Goal: Transaction & Acquisition: Purchase product/service

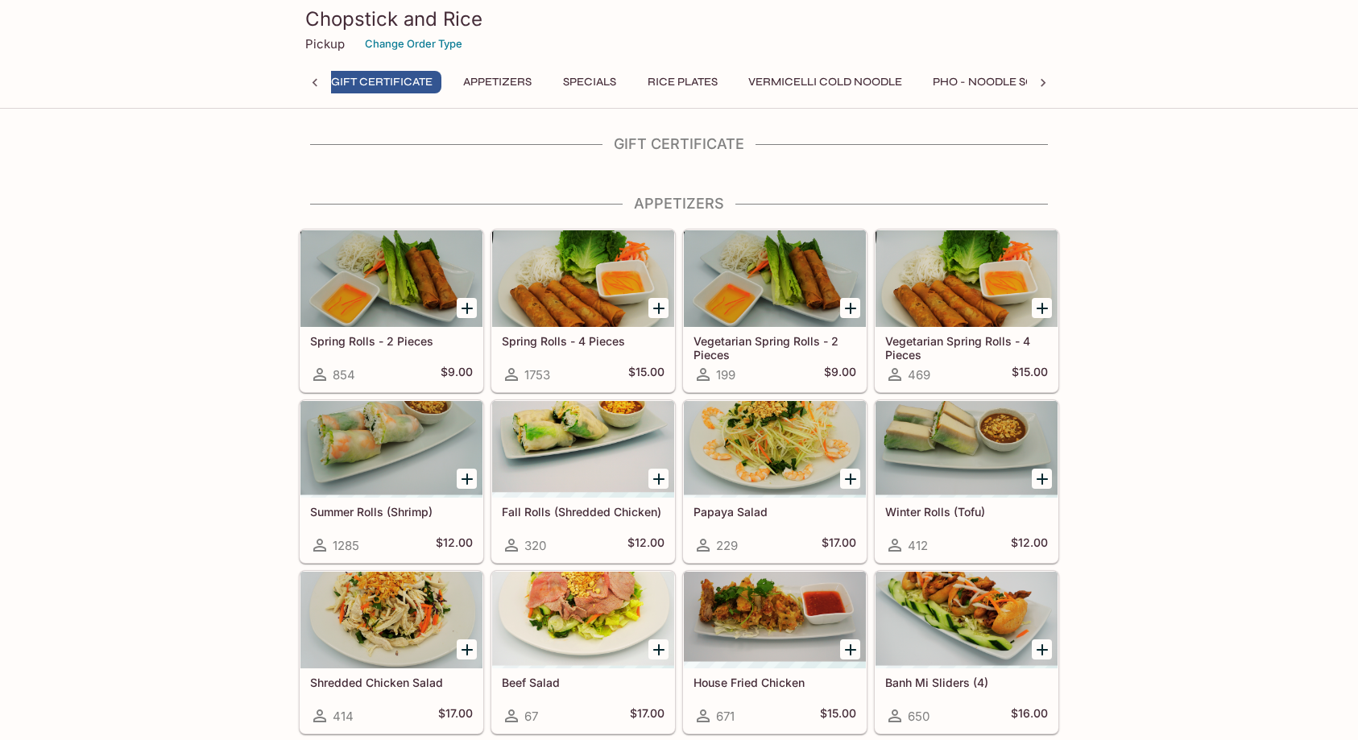
scroll to position [0, 6]
click at [435, 445] on div at bounding box center [391, 449] width 182 height 97
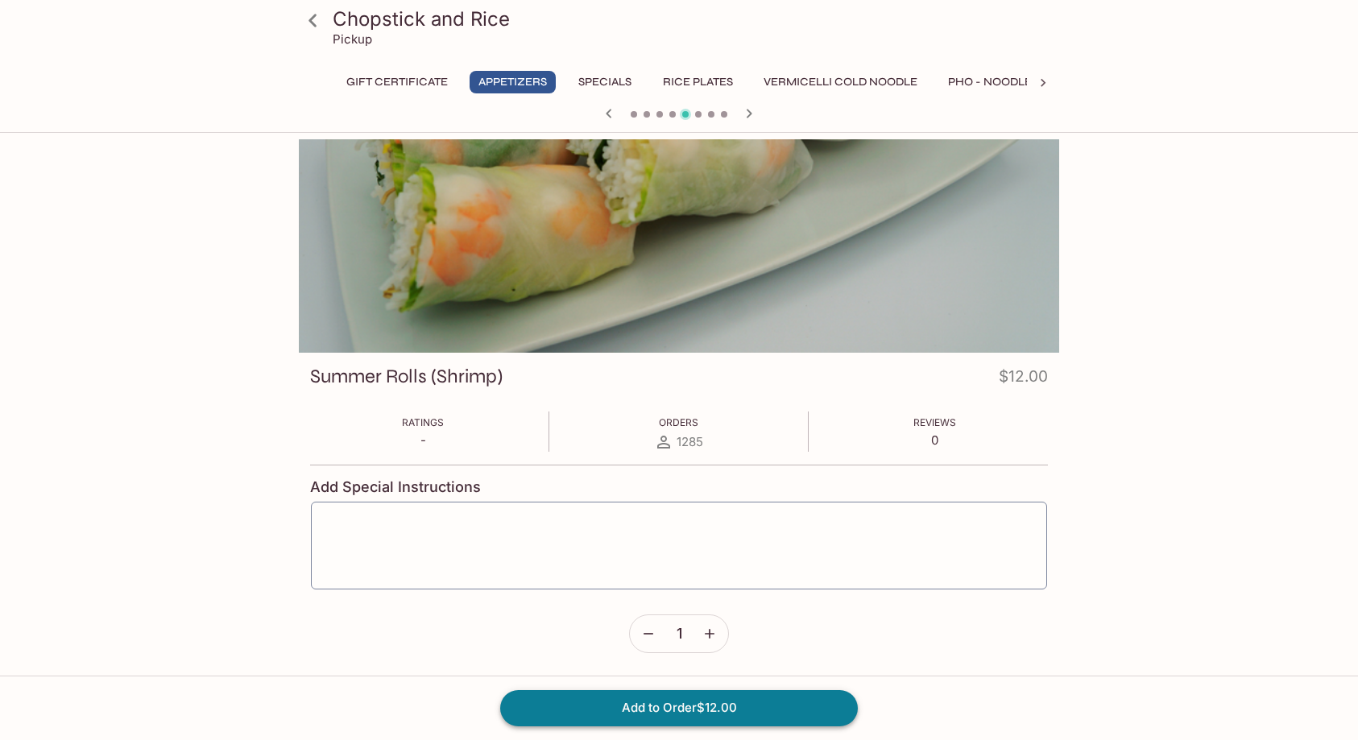
click at [753, 712] on button "Add to Order $12.00" at bounding box center [679, 707] width 358 height 35
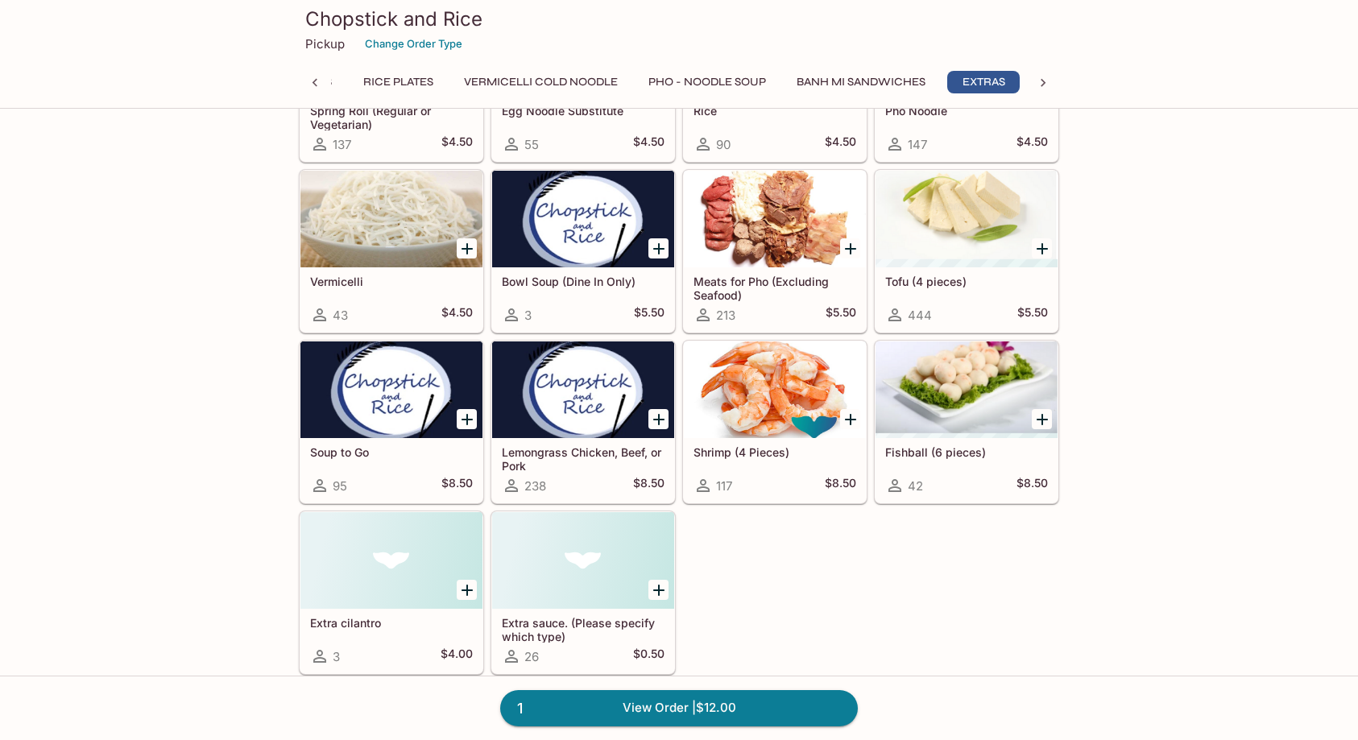
scroll to position [3061, 0]
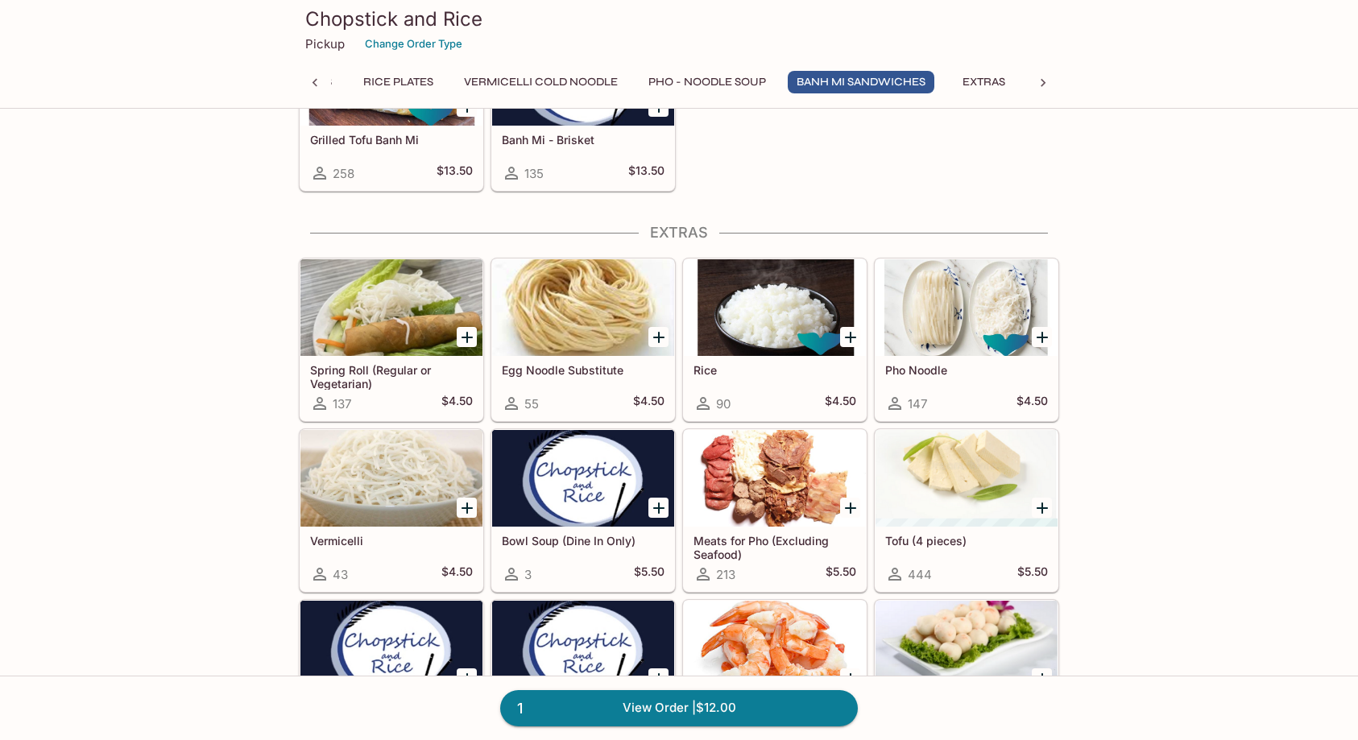
click at [354, 329] on div at bounding box center [391, 307] width 182 height 97
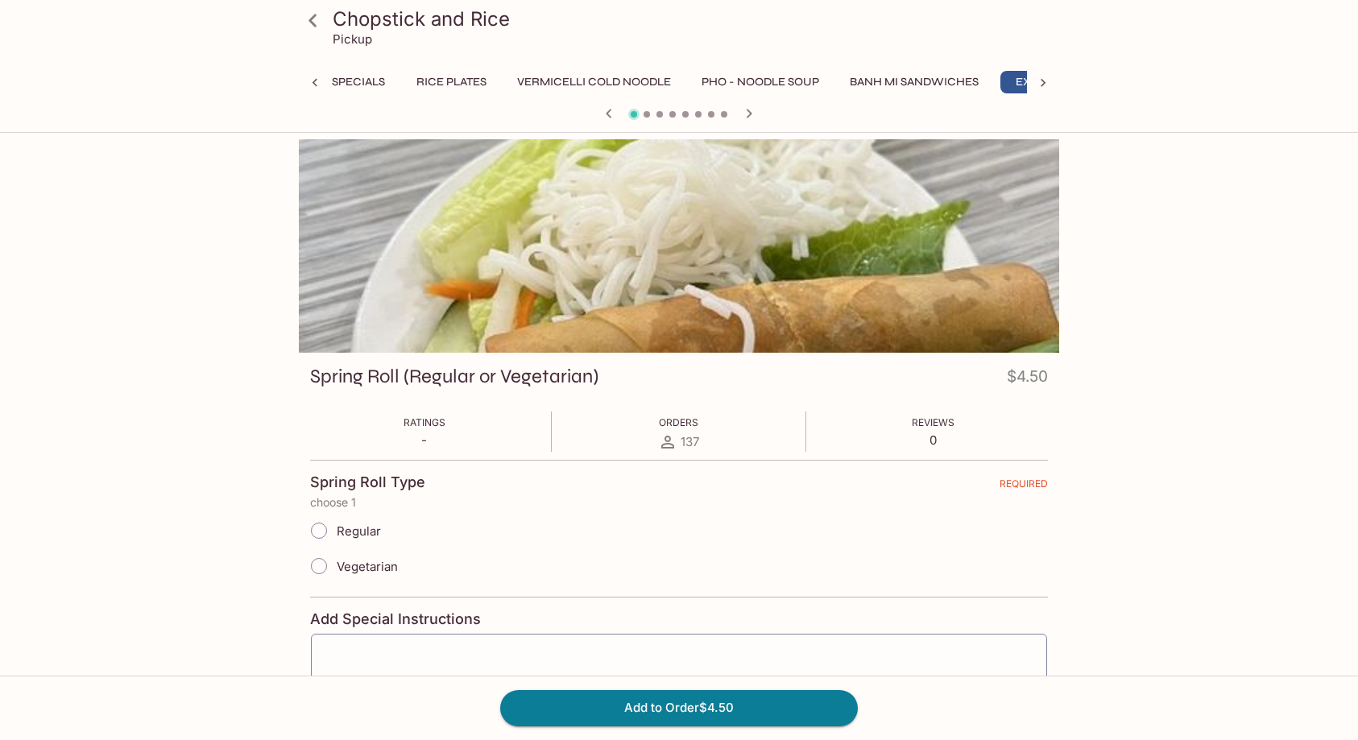
scroll to position [0, 300]
click at [319, 565] on input "Vegetarian" at bounding box center [319, 566] width 34 height 34
radio input "true"
click at [807, 694] on button "Add to Order $4.50" at bounding box center [679, 707] width 358 height 35
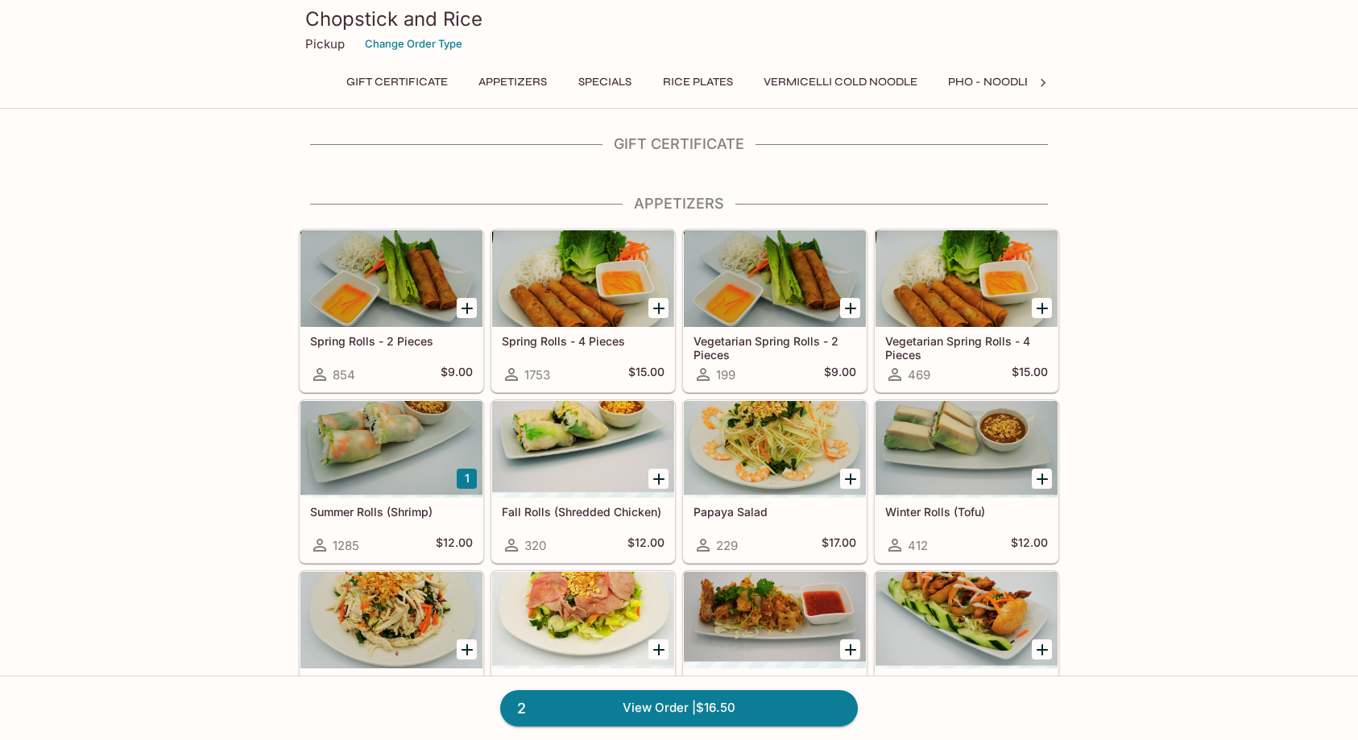
click at [469, 305] on icon "Add Spring Rolls - 2 Pieces" at bounding box center [467, 308] width 19 height 19
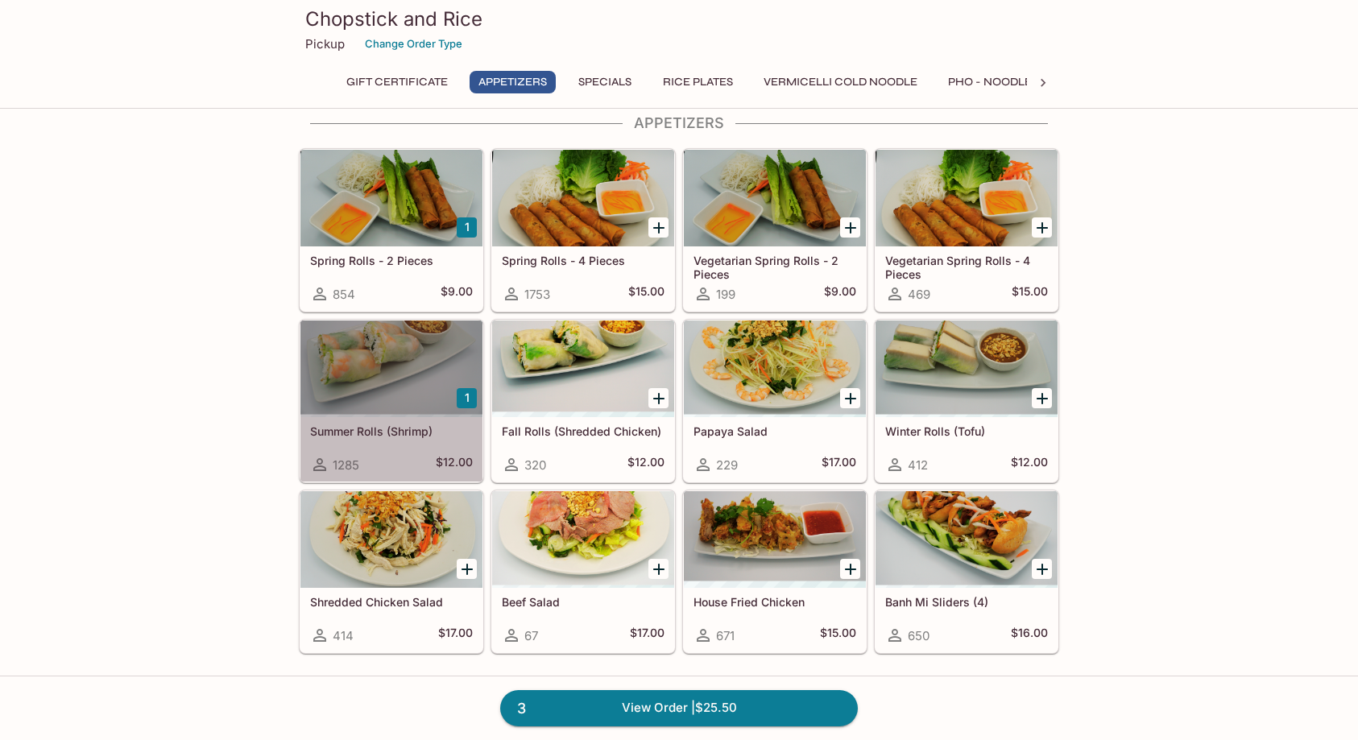
click at [405, 433] on h5 "Summer Rolls (Shrimp)" at bounding box center [391, 432] width 163 height 14
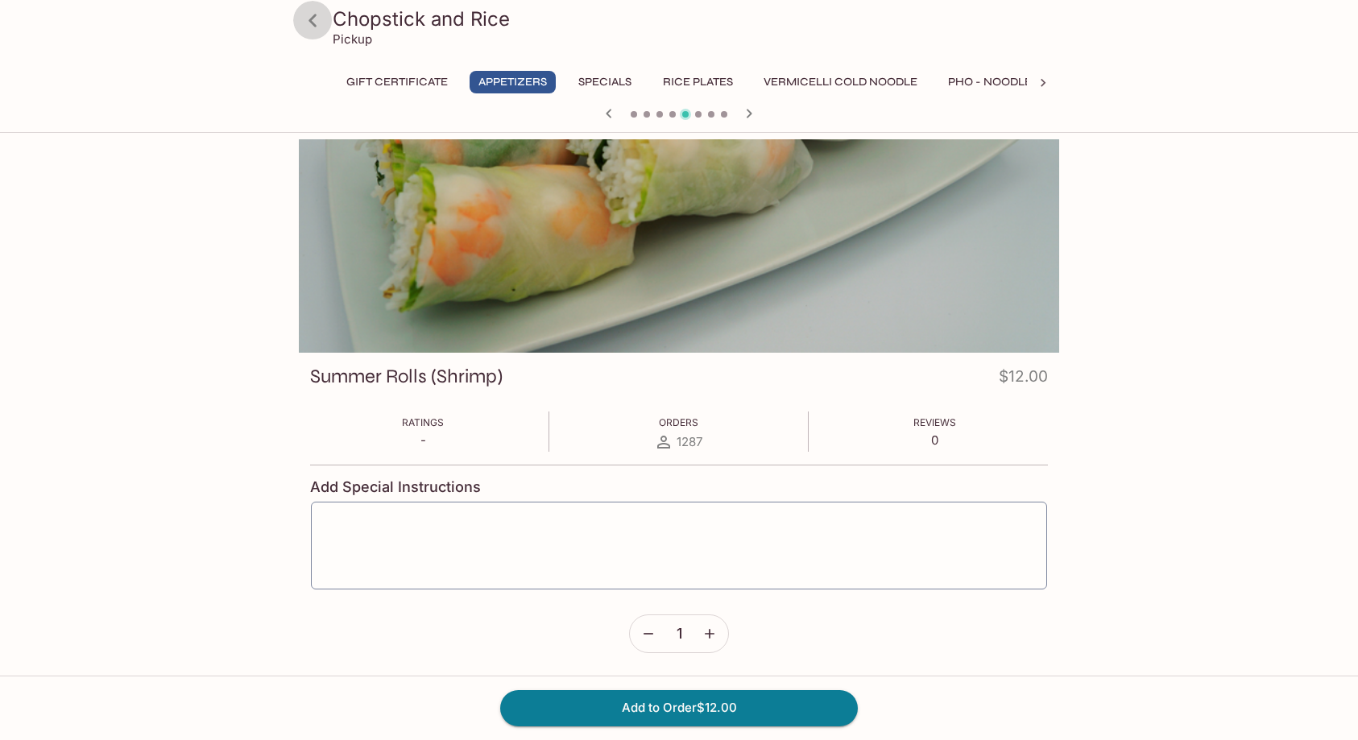
click at [309, 27] on icon at bounding box center [313, 20] width 28 height 28
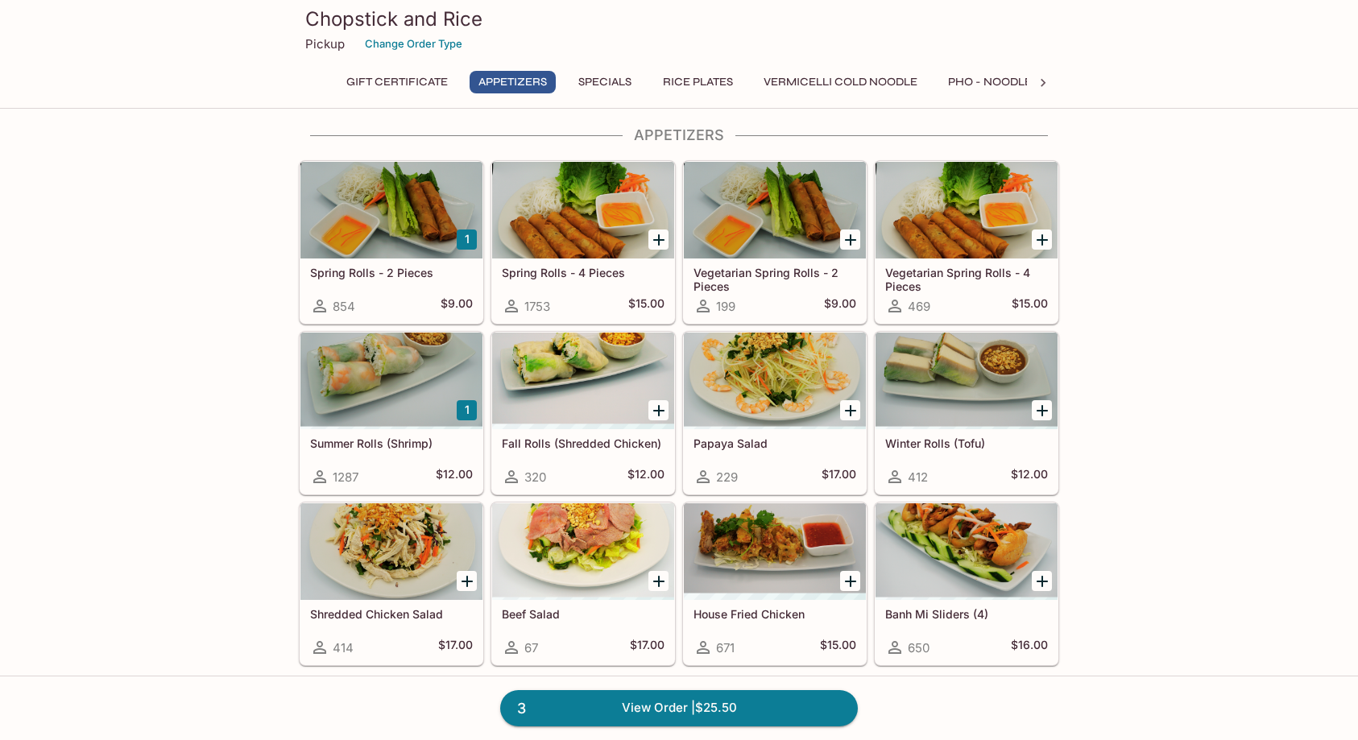
scroll to position [161, 0]
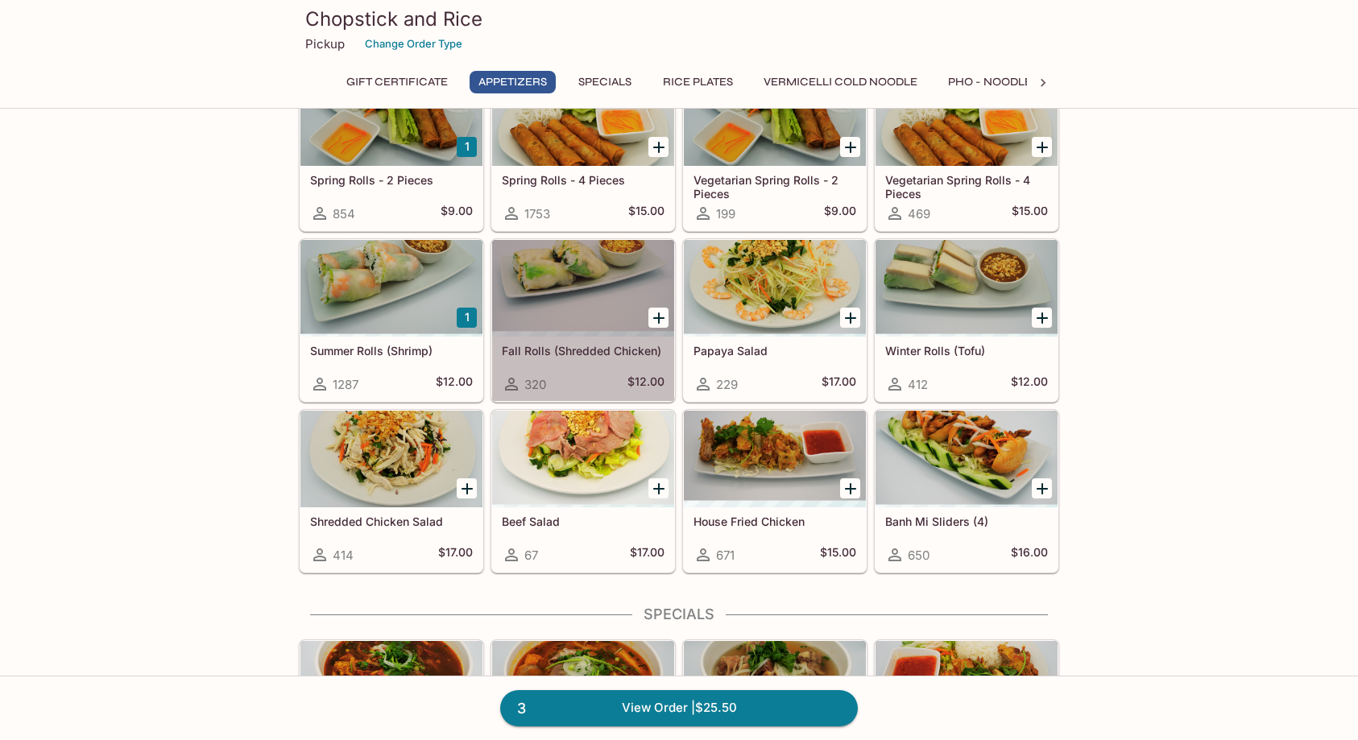
click at [573, 350] on h5 "Fall Rolls (Shredded Chicken)" at bounding box center [583, 351] width 163 height 14
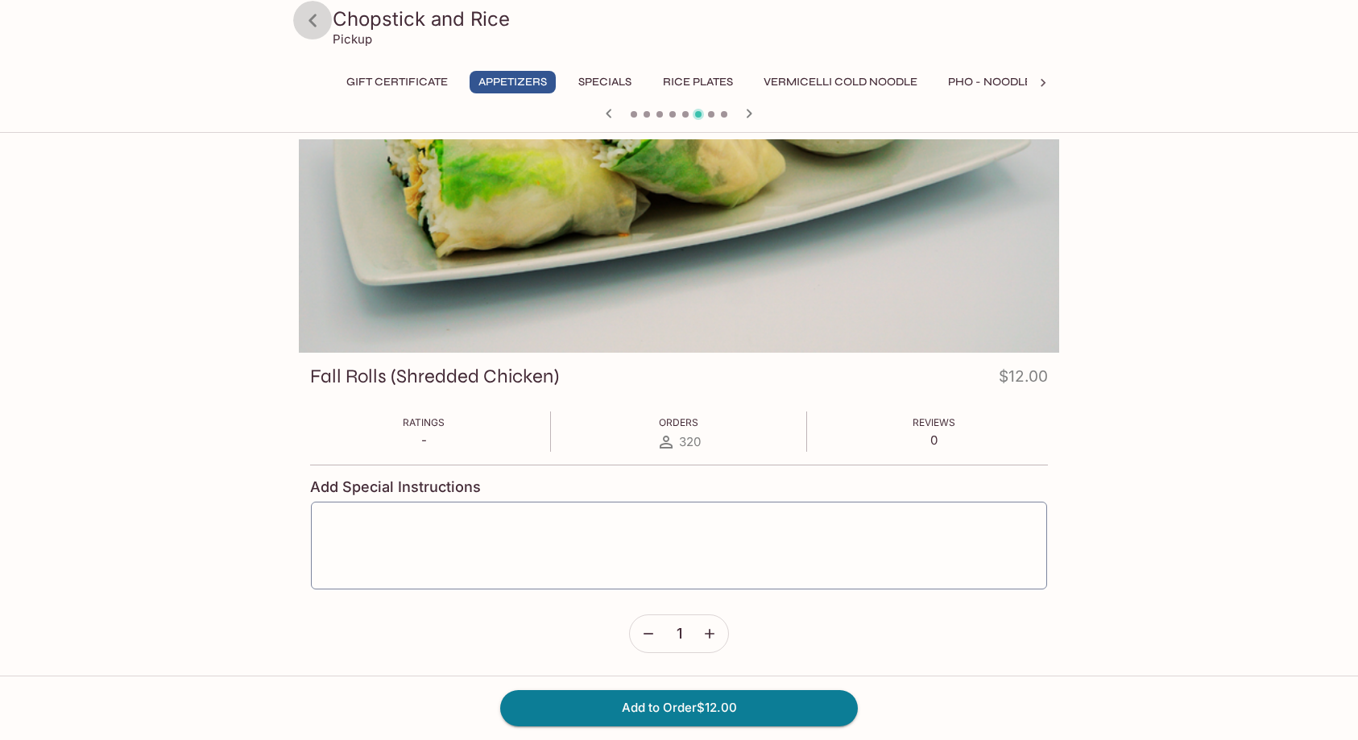
click at [312, 35] on link at bounding box center [312, 20] width 40 height 40
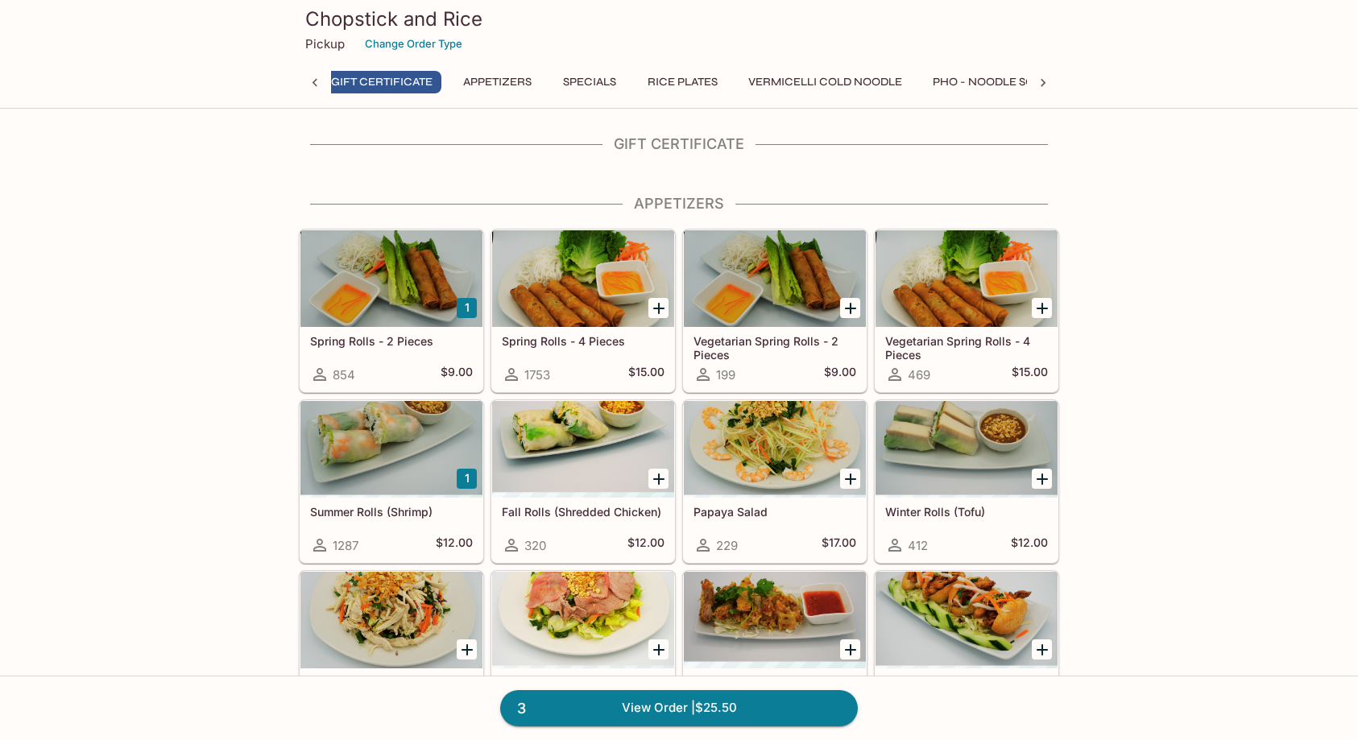
scroll to position [0, 6]
click at [664, 475] on icon "Add Fall Rolls (Shredded Chicken)" at bounding box center [658, 479] width 19 height 19
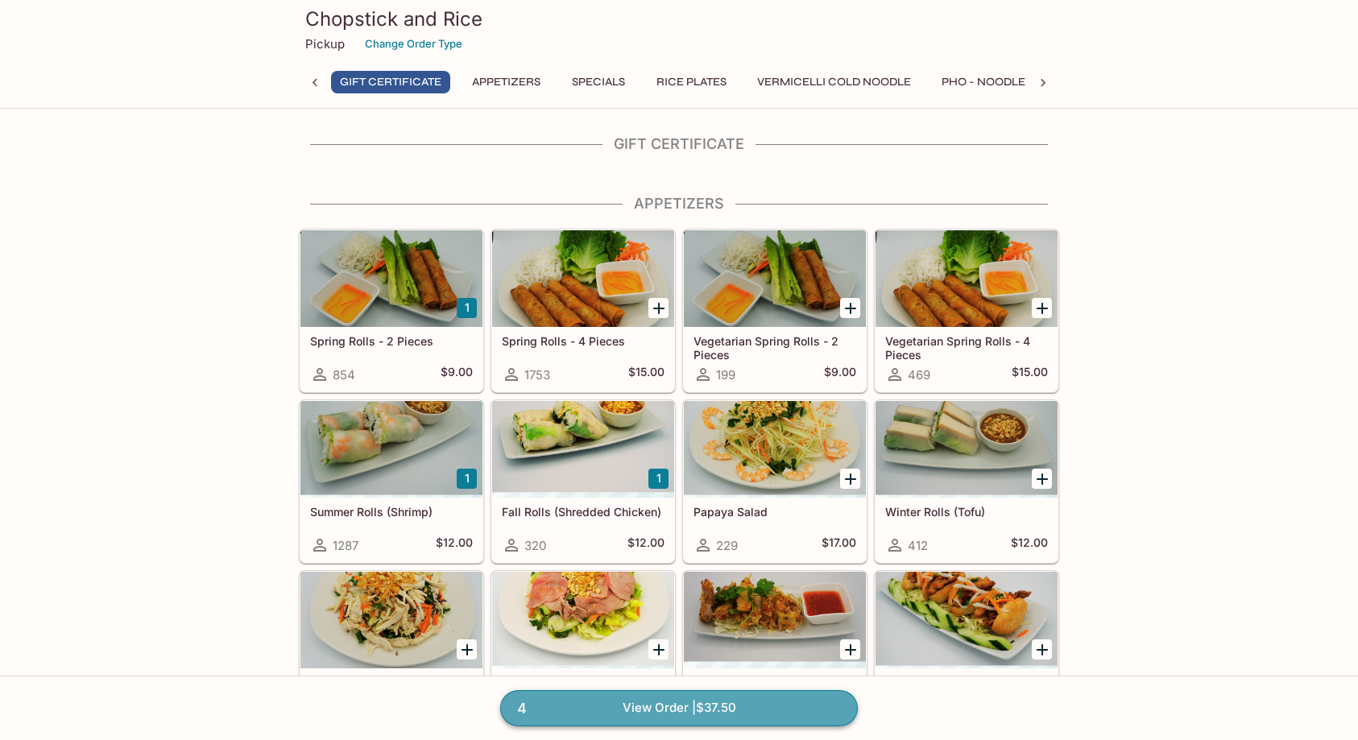
click at [661, 712] on link "4 View Order | $37.50" at bounding box center [679, 707] width 358 height 35
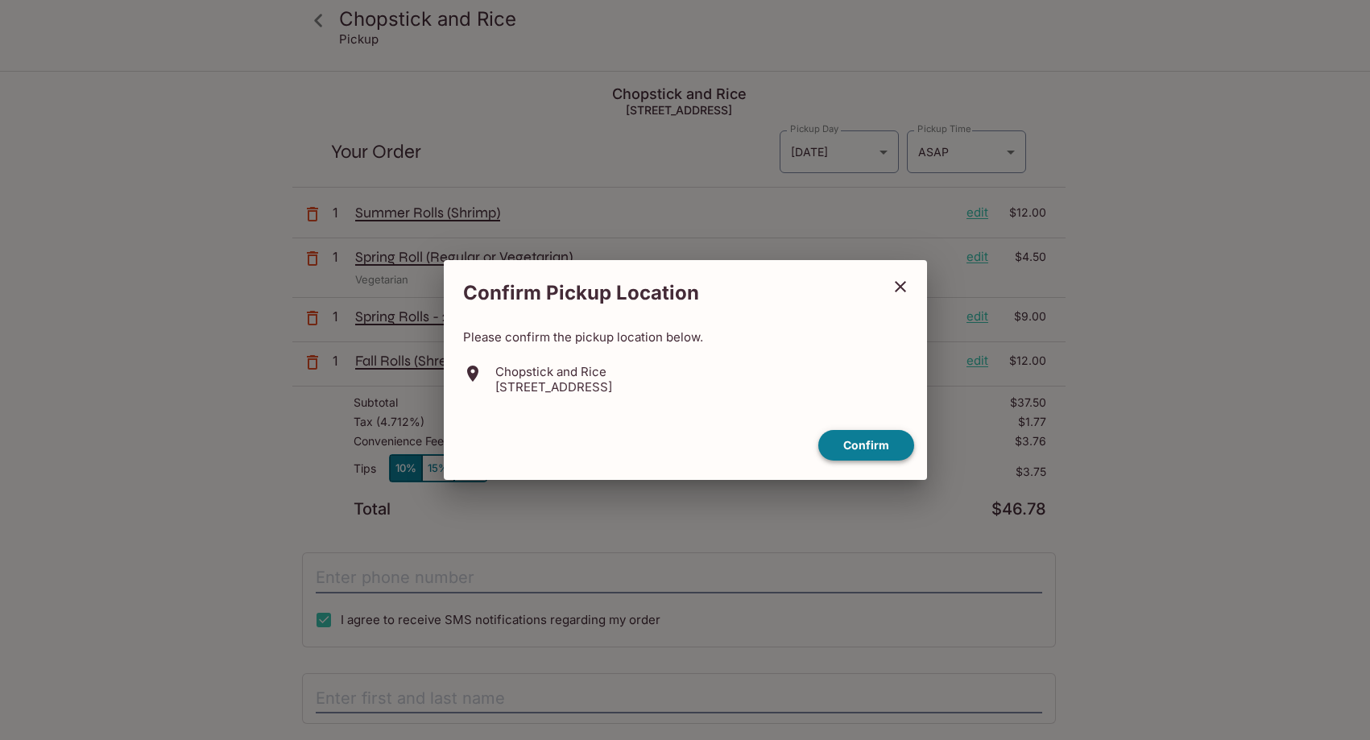
click at [884, 442] on button "Confirm" at bounding box center [867, 445] width 96 height 31
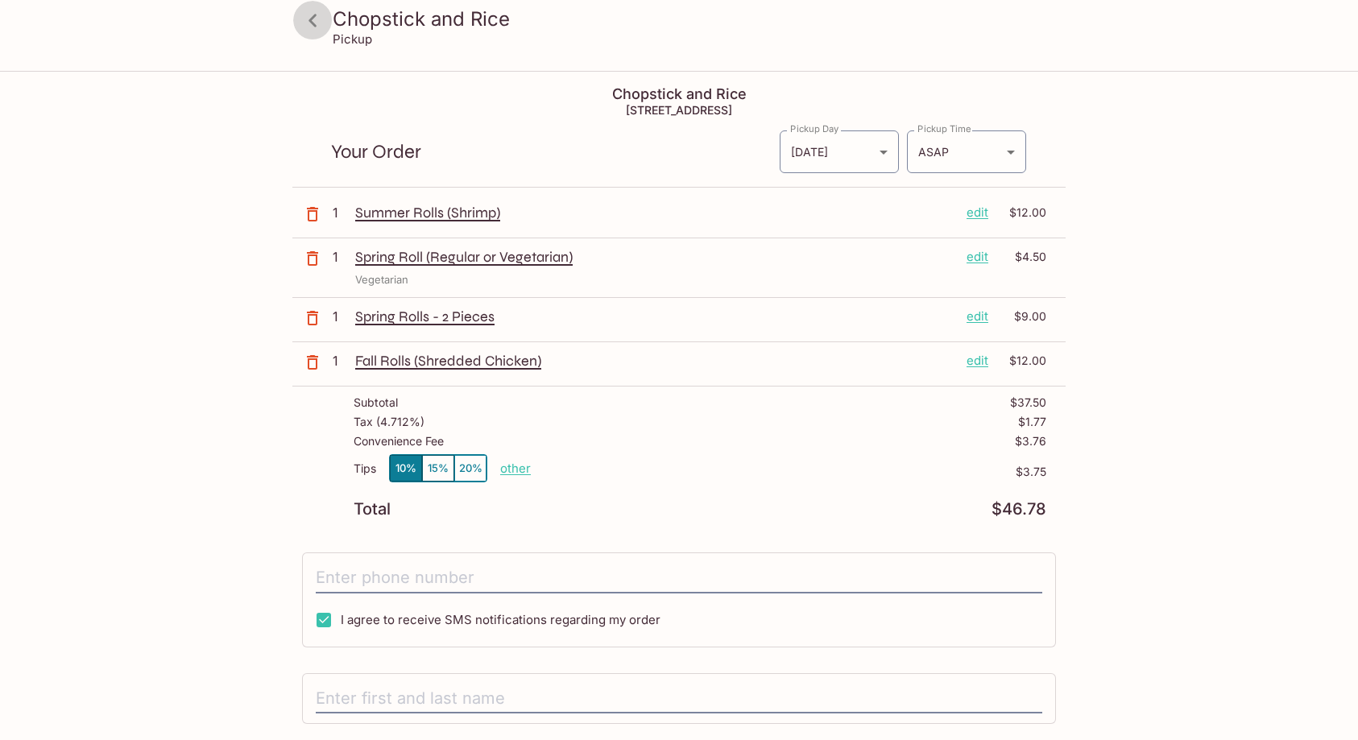
click at [326, 10] on icon at bounding box center [313, 20] width 28 height 28
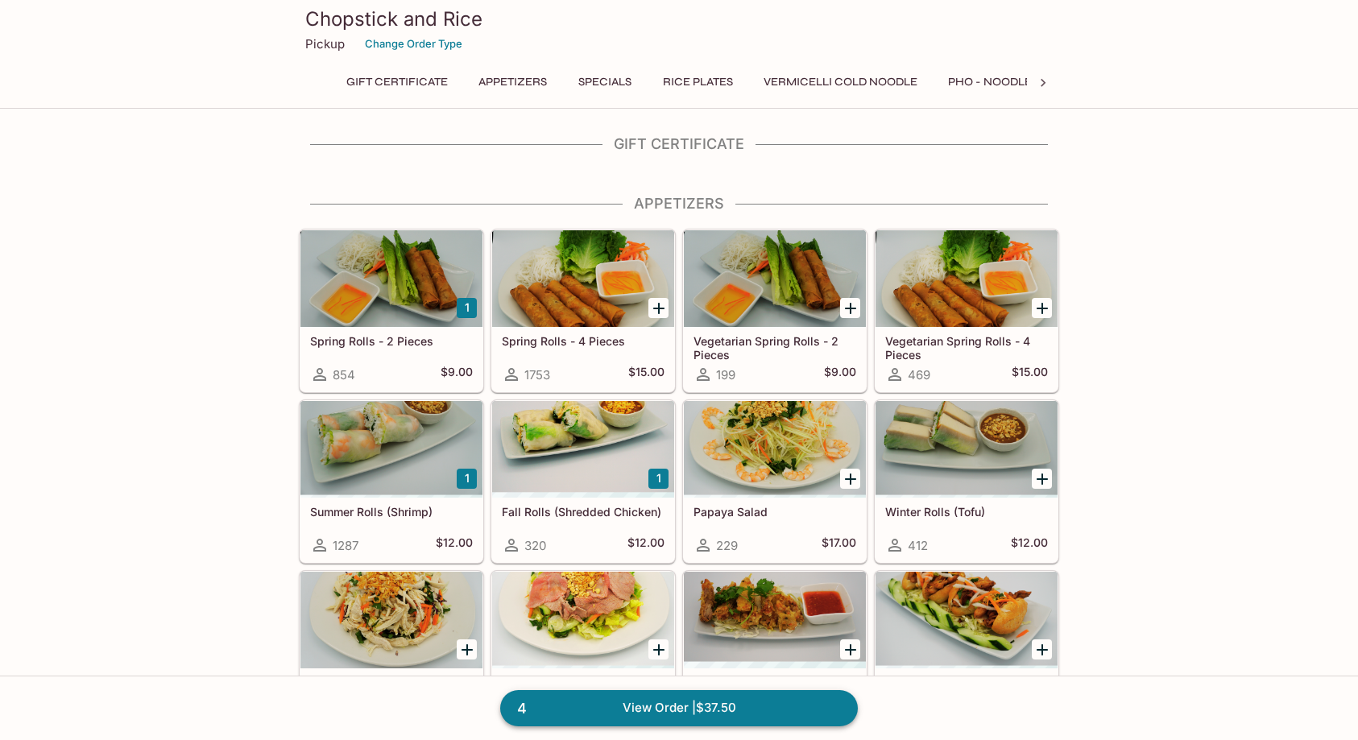
click at [750, 711] on link "4 View Order | $37.50" at bounding box center [679, 707] width 358 height 35
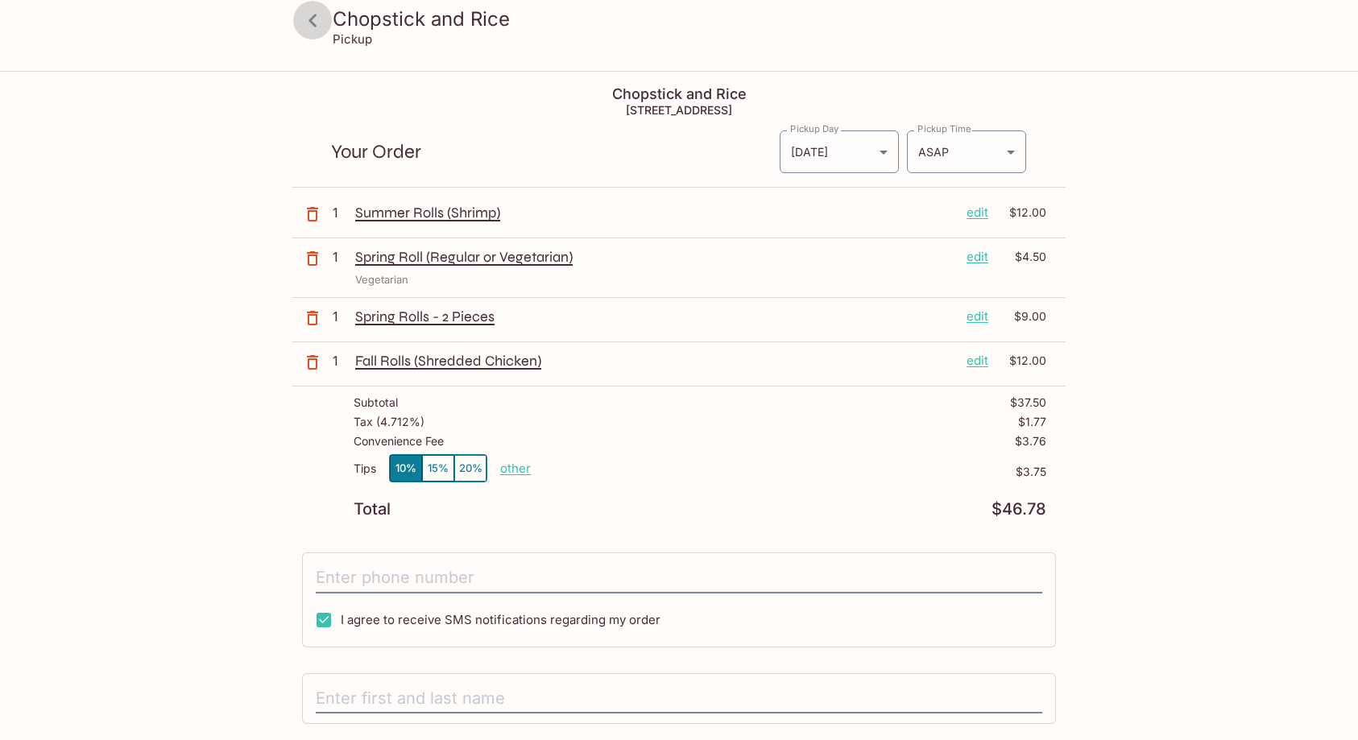
click at [325, 28] on icon at bounding box center [313, 20] width 28 height 28
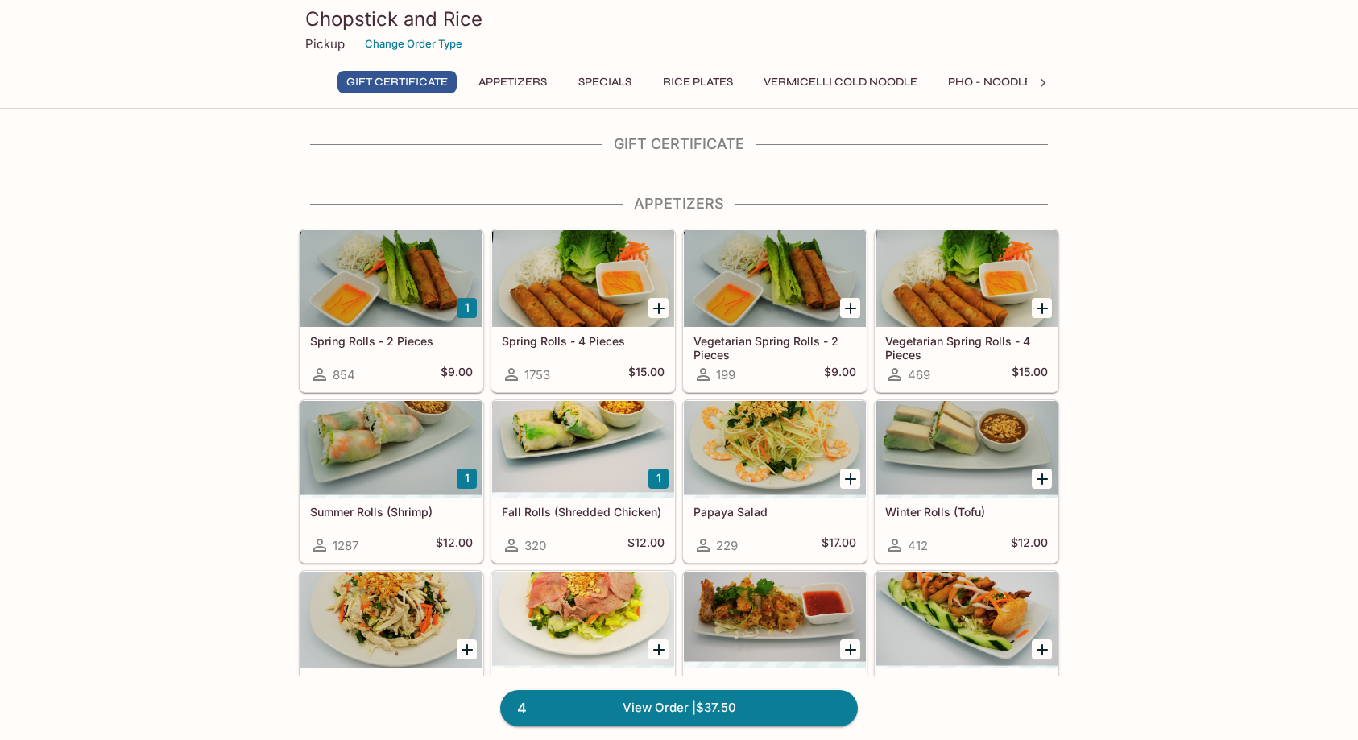
click at [431, 518] on h5 "Summer Rolls (Shrimp)" at bounding box center [391, 512] width 163 height 14
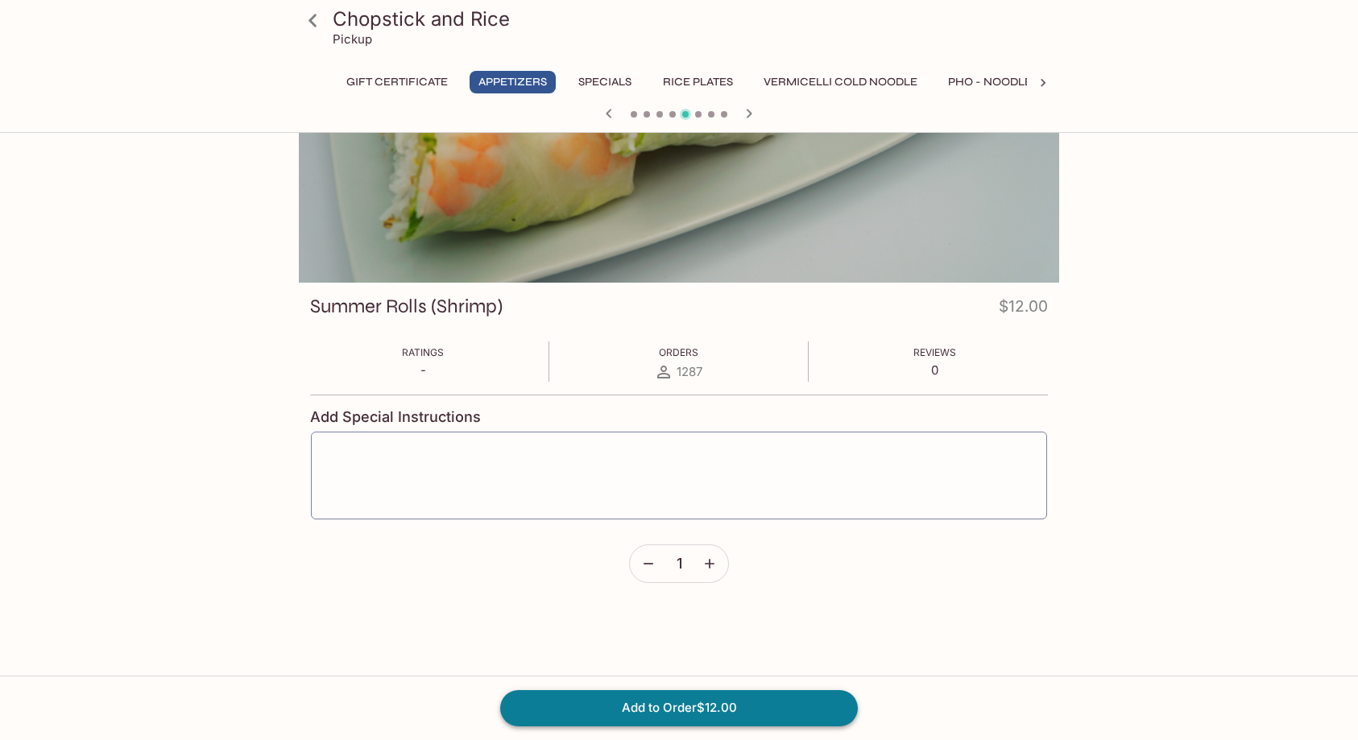
scroll to position [139, 0]
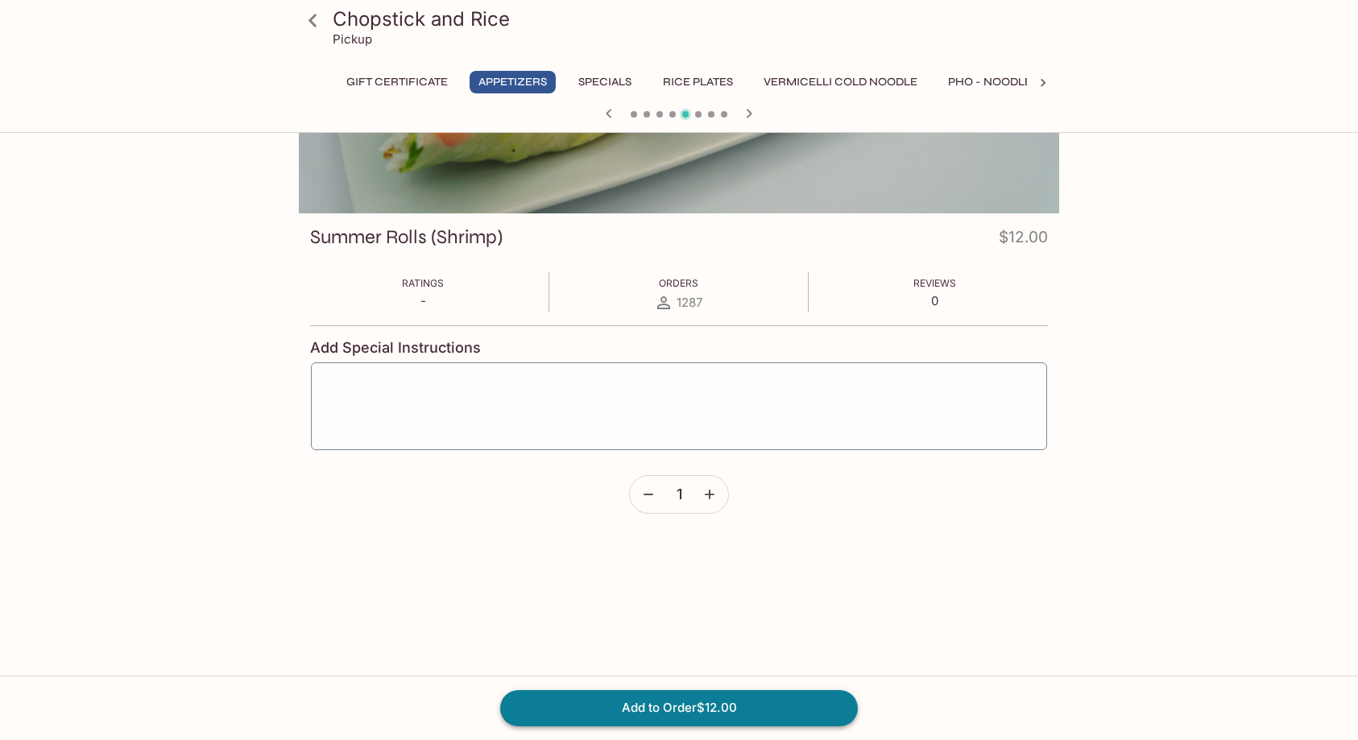
click at [683, 715] on button "Add to Order $12.00" at bounding box center [679, 707] width 358 height 35
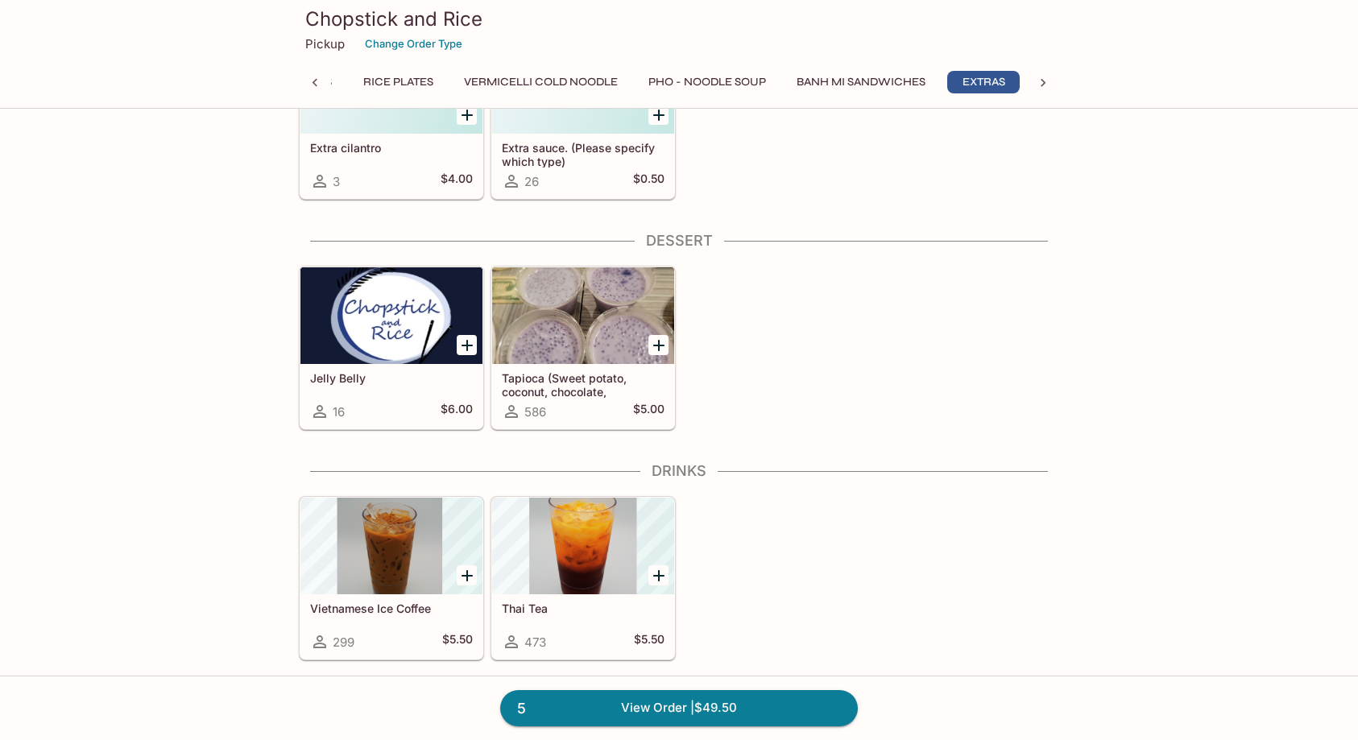
scroll to position [3797, 0]
click at [747, 716] on link "5 View Order | $49.50" at bounding box center [679, 707] width 358 height 35
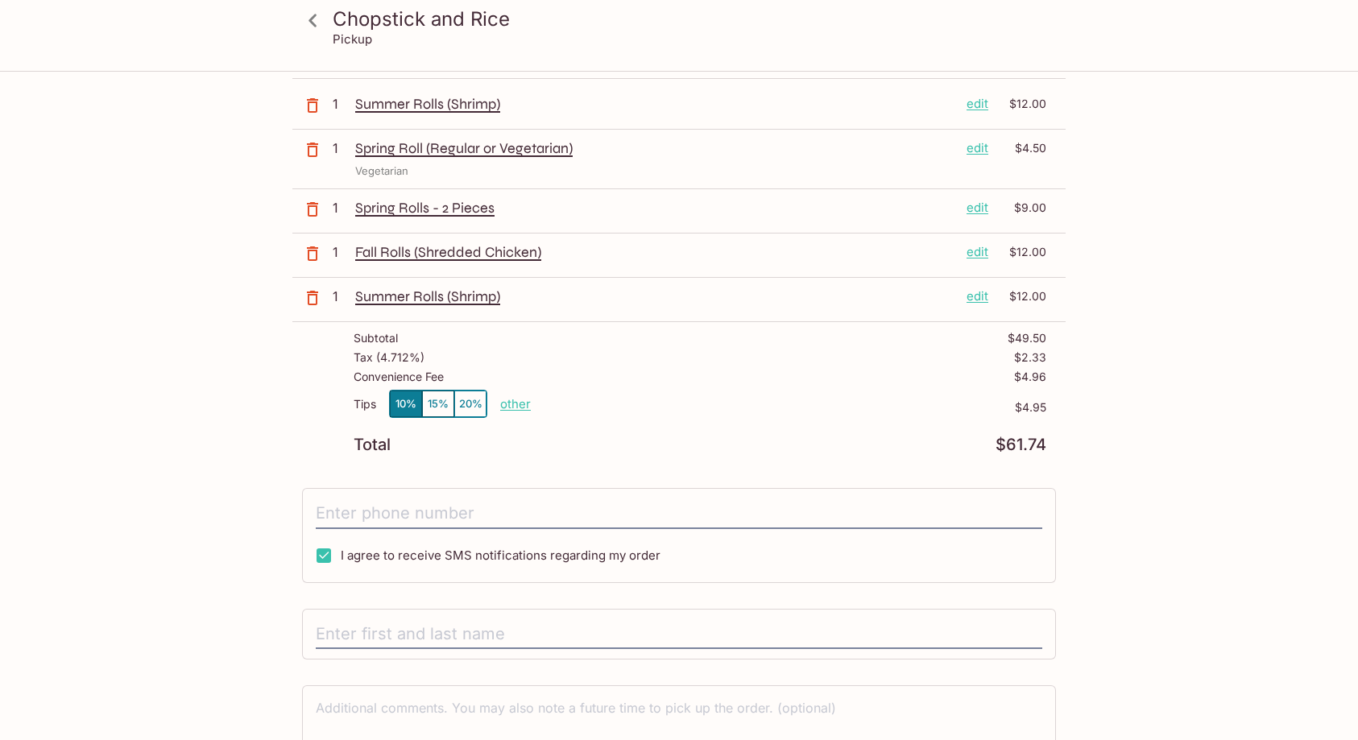
scroll to position [81, 0]
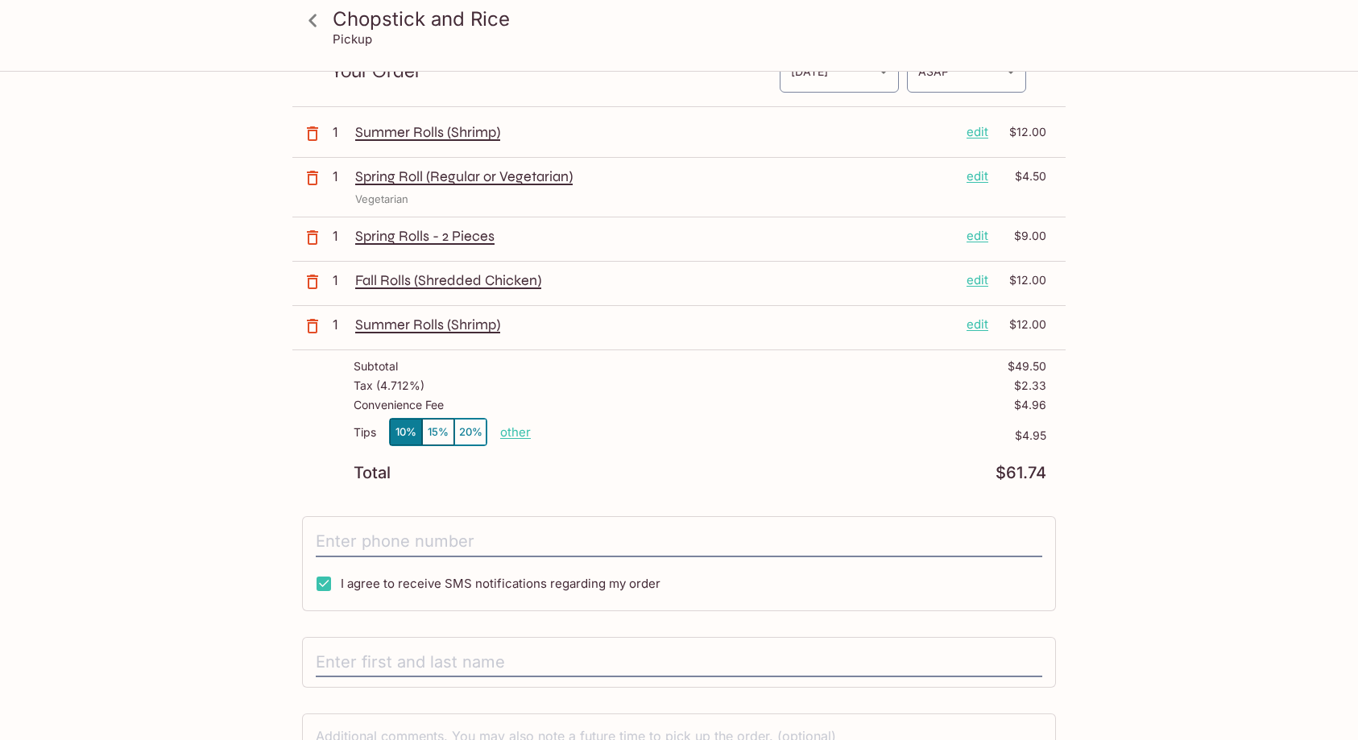
click at [514, 436] on p "other" at bounding box center [515, 432] width 31 height 15
click at [691, 470] on div "Total $61.74" at bounding box center [700, 473] width 693 height 15
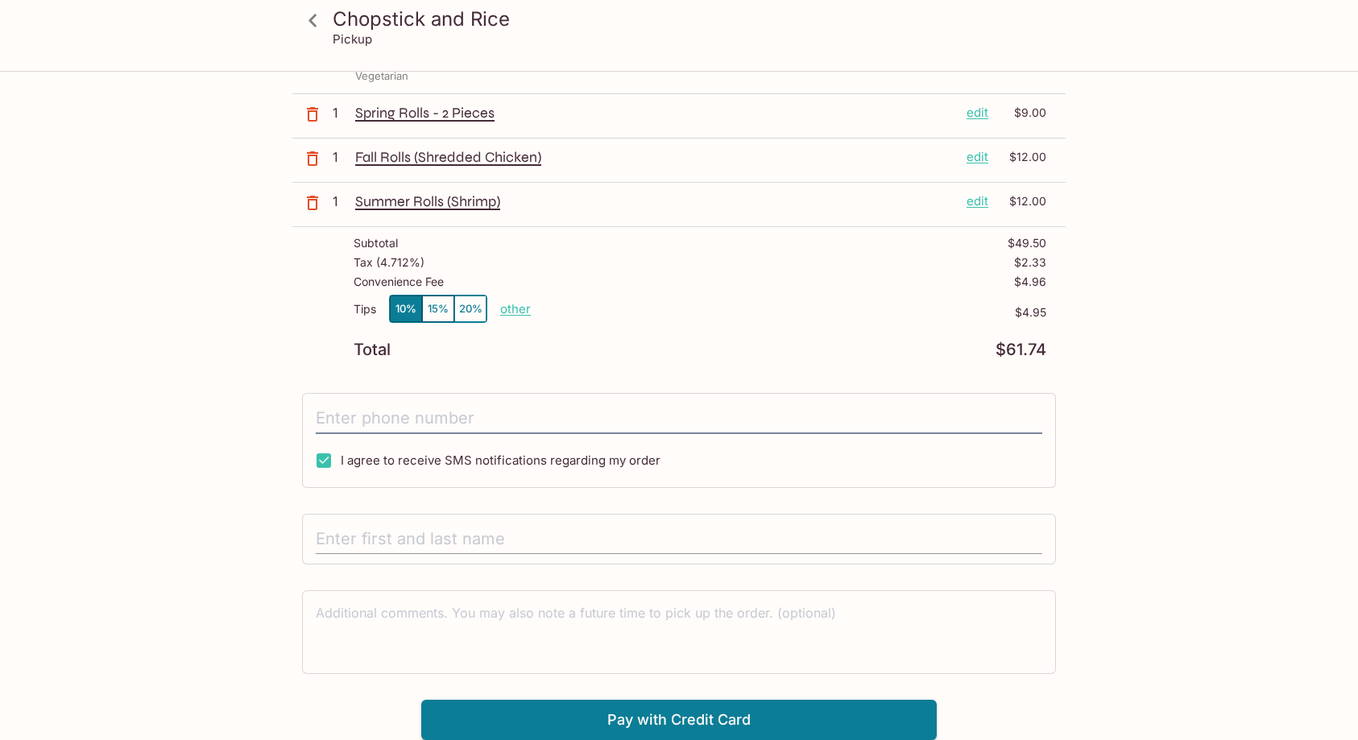
click at [493, 537] on input "text" at bounding box center [679, 539] width 727 height 31
type input "[PERSON_NAME]"
type input "[PHONE_NUMBER]"
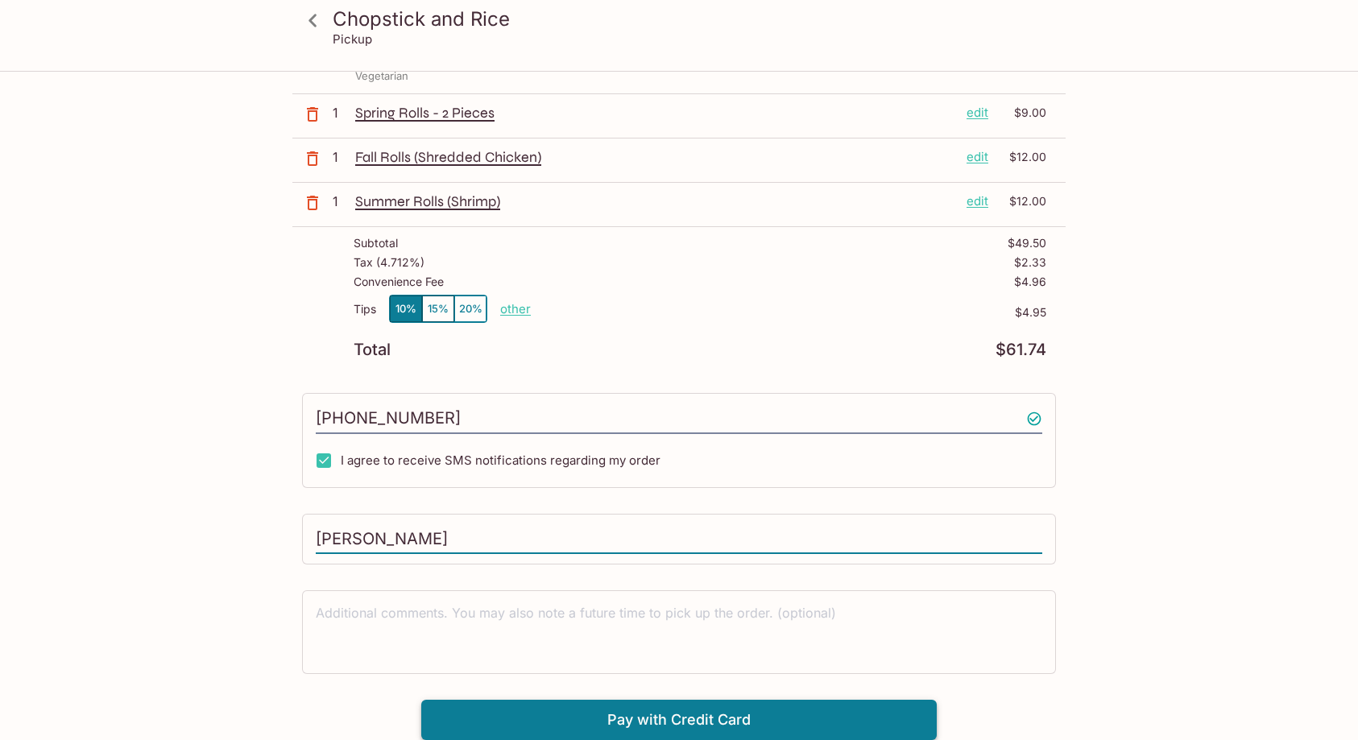
type input "[PERSON_NAME]"
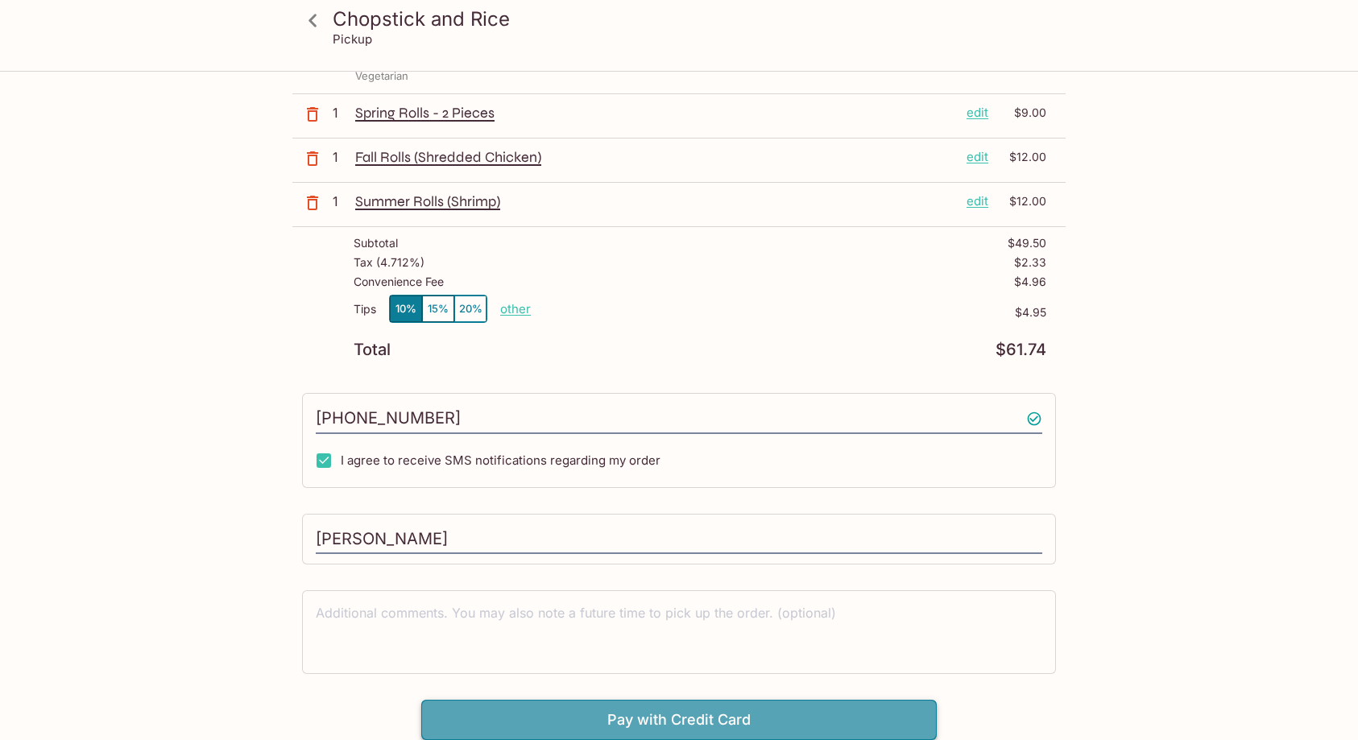
click at [691, 728] on button "Pay with Credit Card" at bounding box center [679, 720] width 516 height 40
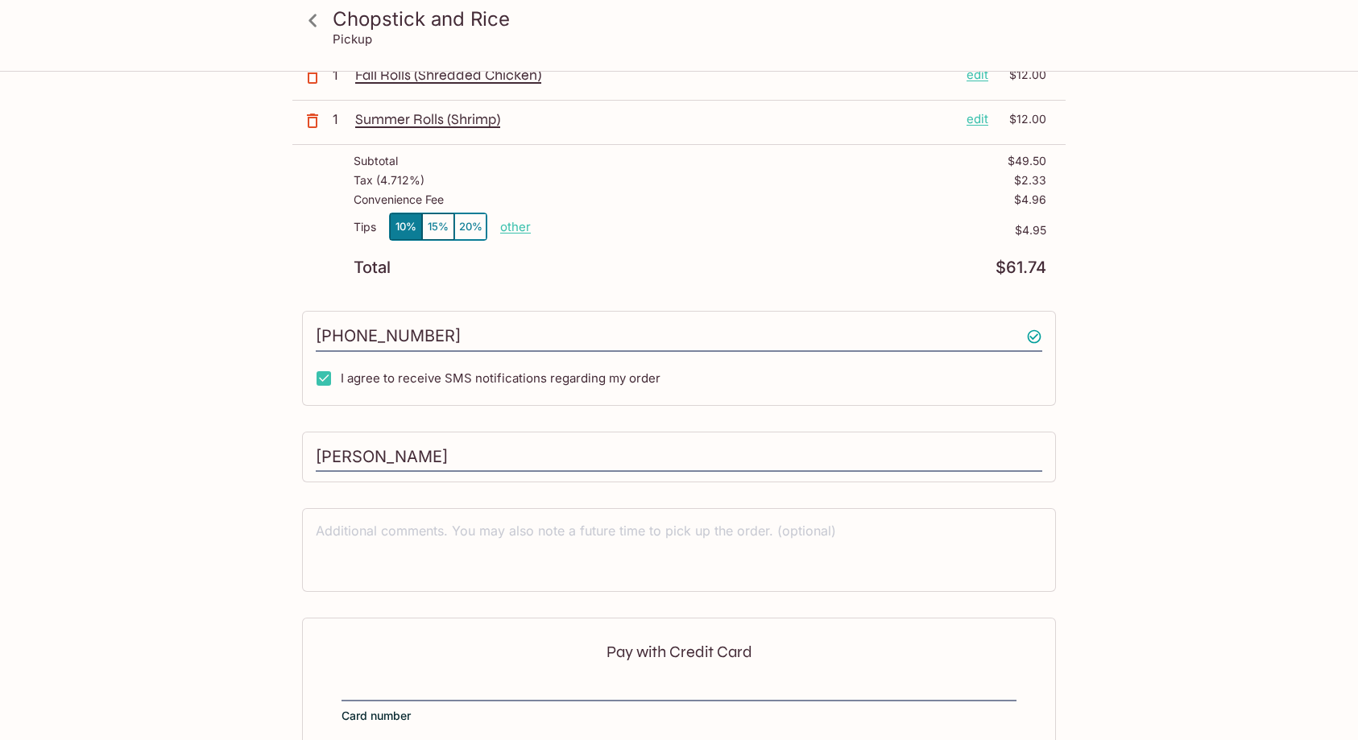
scroll to position [446, 0]
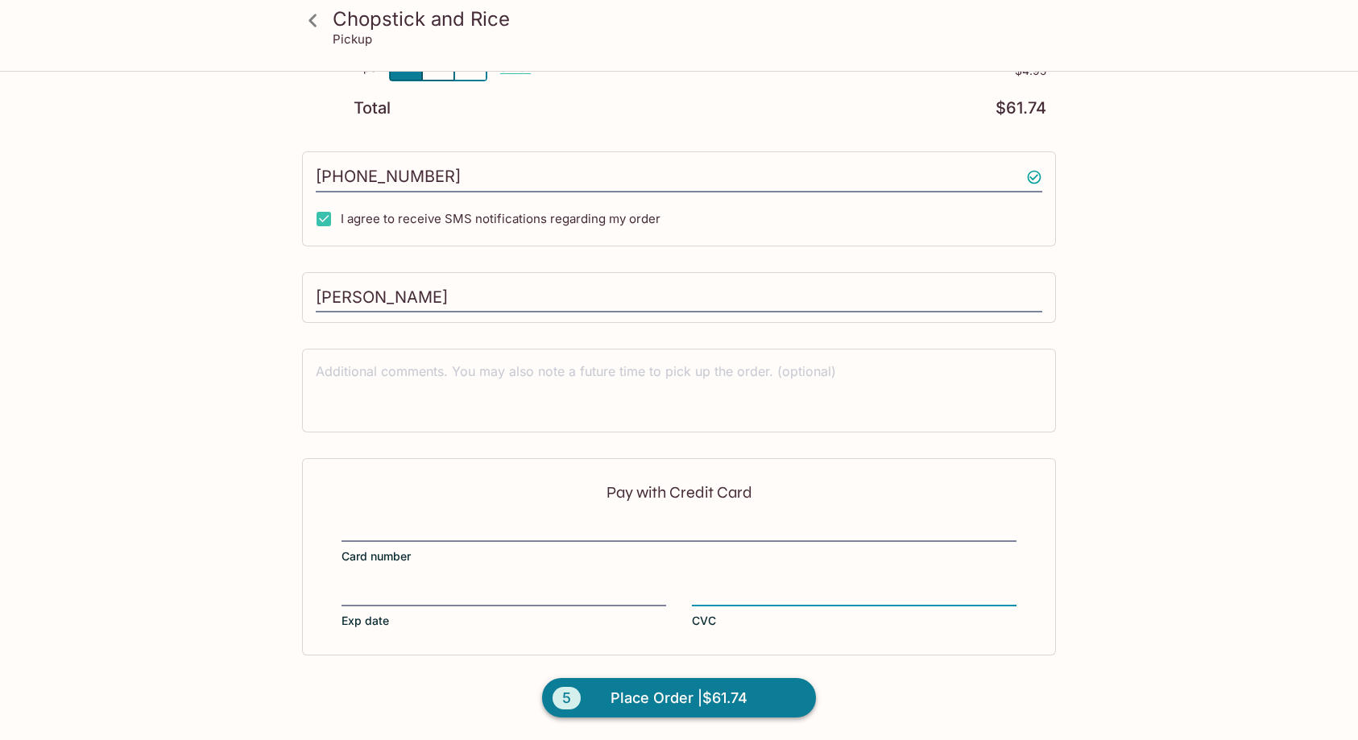
click at [742, 695] on span "Place Order | $61.74" at bounding box center [679, 699] width 137 height 26
